Goal: Understand process/instructions: Learn how to perform a task or action

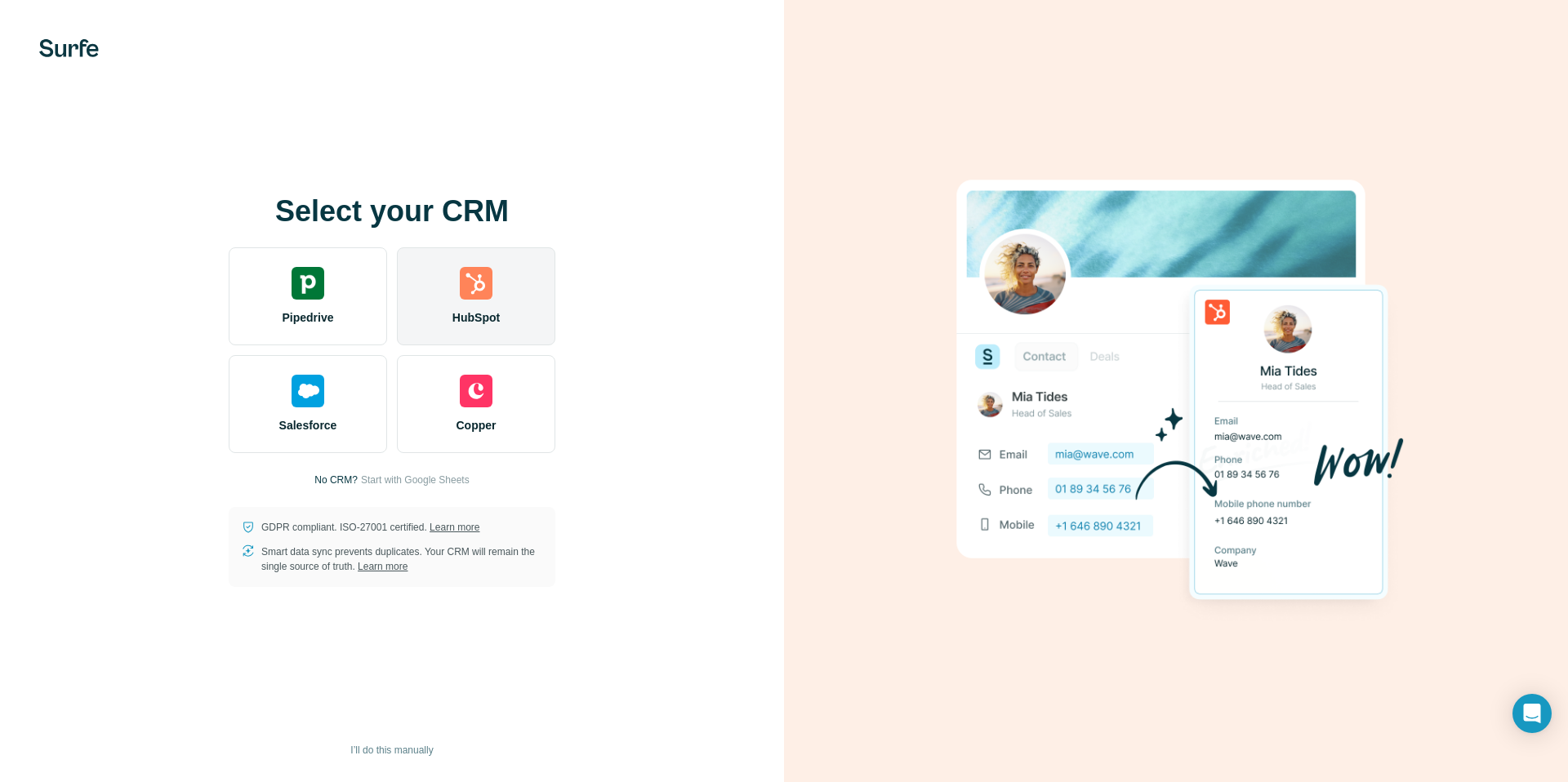
click at [519, 314] on div "HubSpot" at bounding box center [476, 296] width 158 height 98
click at [512, 303] on div "HubSpot" at bounding box center [476, 296] width 158 height 98
click at [523, 281] on div "HubSpot" at bounding box center [476, 296] width 158 height 98
click at [482, 283] on img at bounding box center [477, 283] width 33 height 33
click at [486, 287] on img at bounding box center [477, 283] width 33 height 33
